Goal: Transaction & Acquisition: Purchase product/service

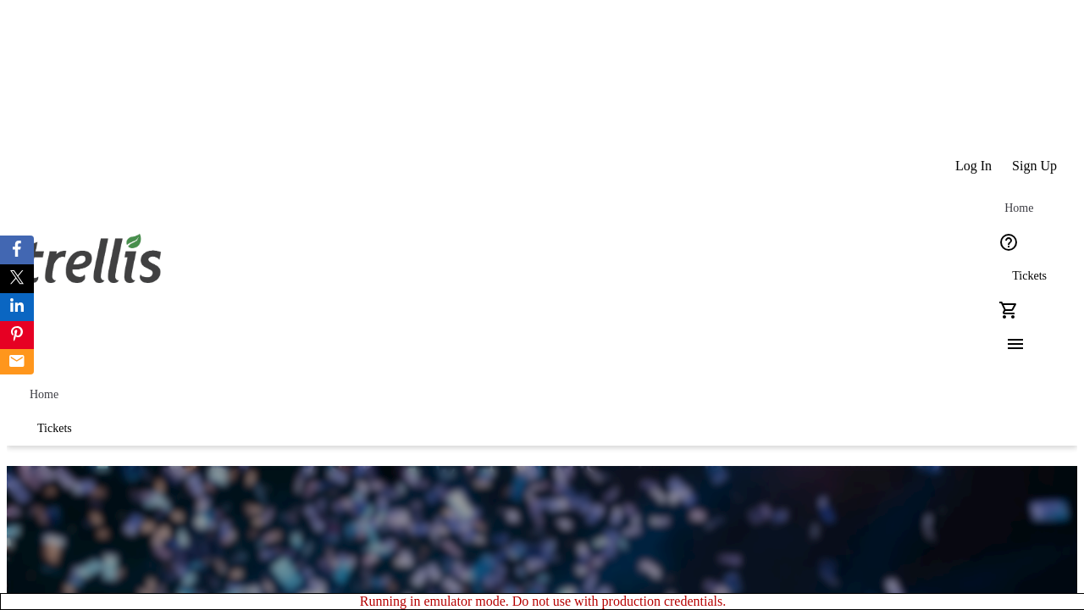
click at [1036, 158] on span "Sign Up" at bounding box center [1034, 165] width 45 height 15
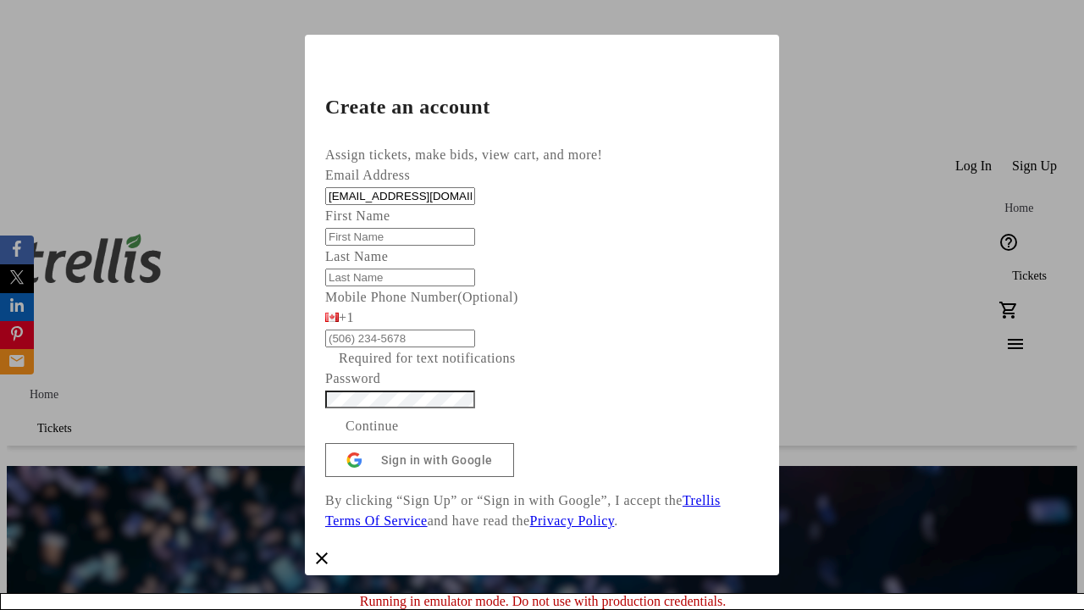
type input "[EMAIL_ADDRESS][DOMAIN_NAME]"
type input "Jeremie"
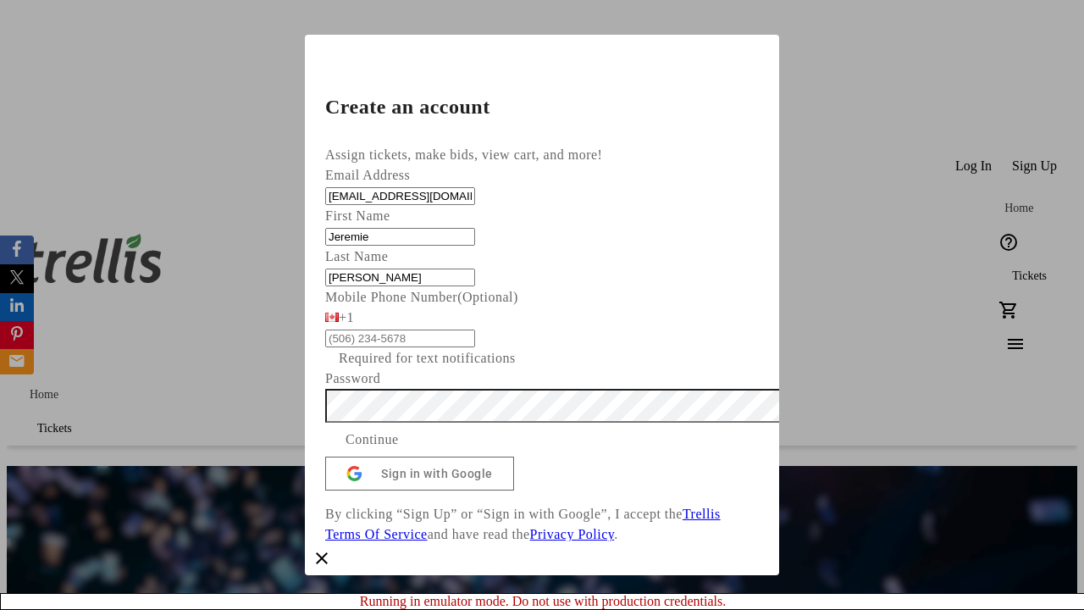
type input "[PERSON_NAME]"
click at [399, 450] on span "Continue" at bounding box center [371, 439] width 53 height 20
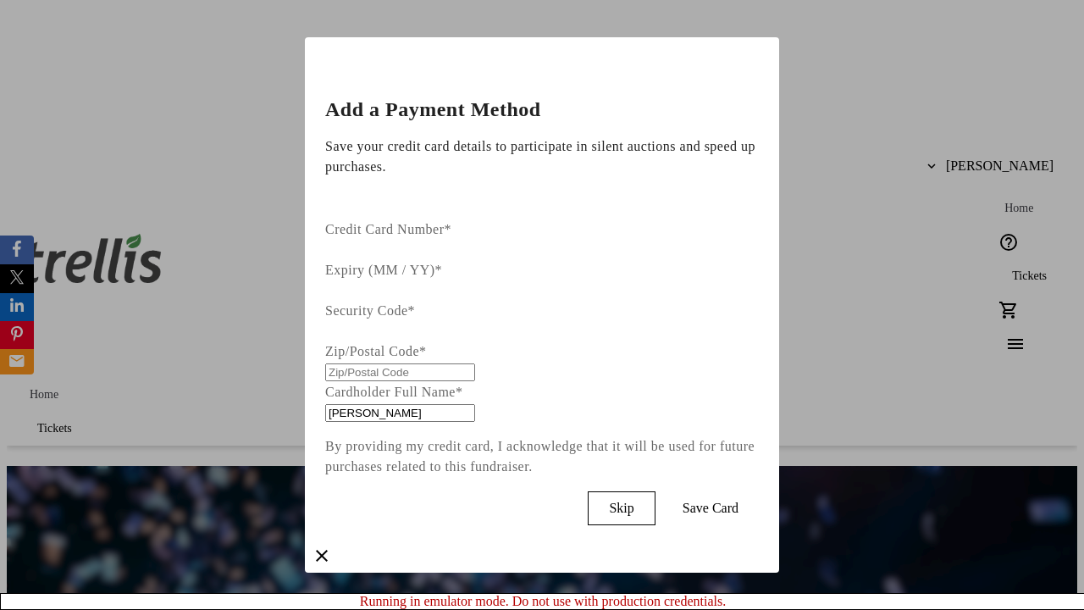
click at [633, 500] on span "Skip" at bounding box center [621, 507] width 25 height 15
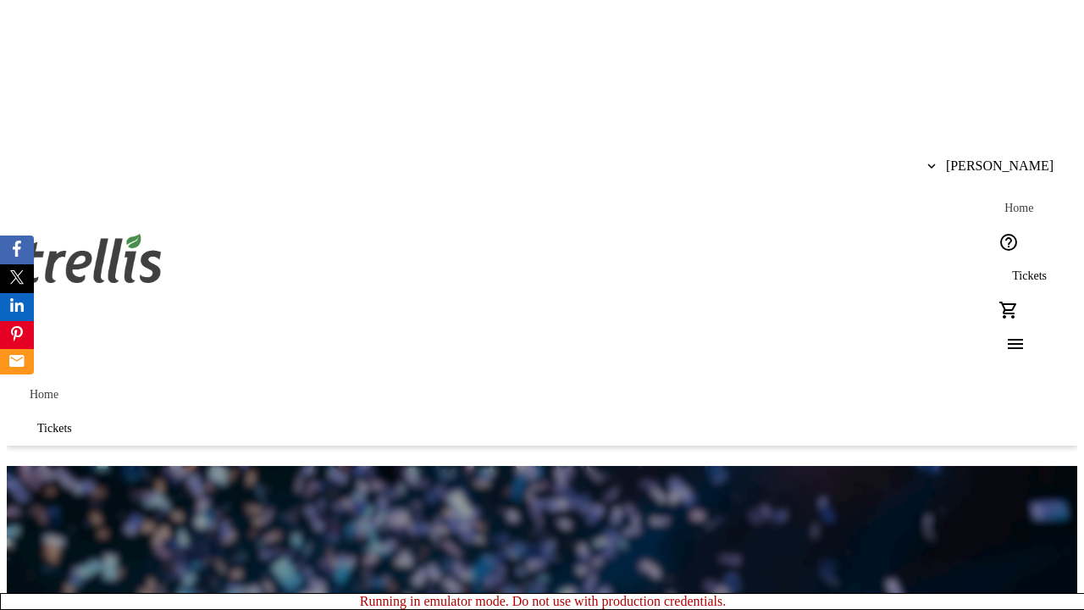
click at [1012, 269] on span "Tickets" at bounding box center [1029, 276] width 35 height 14
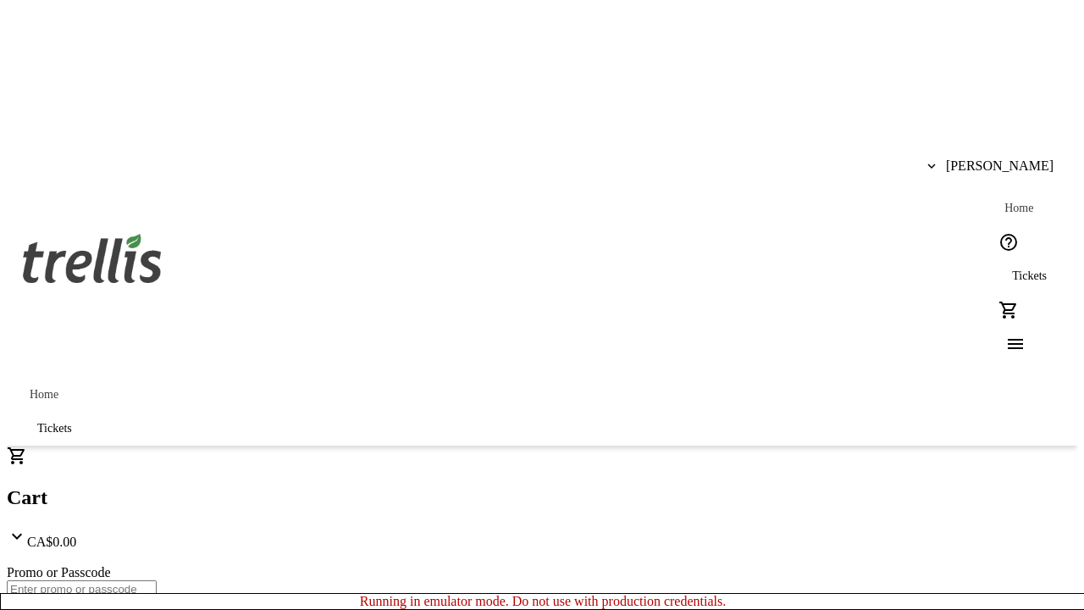
type input "1"
